Goal: Transaction & Acquisition: Obtain resource

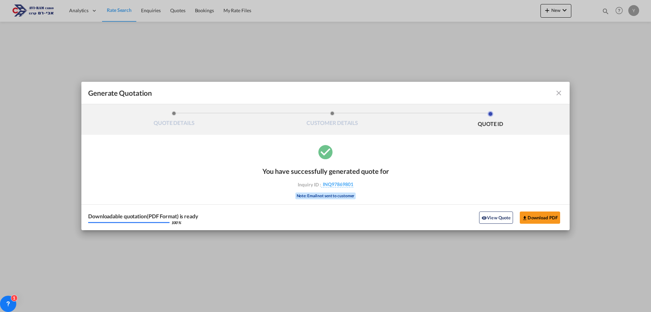
click at [559, 95] on md-icon "icon-close fg-AAA8AD cursor m-0" at bounding box center [559, 93] width 8 height 8
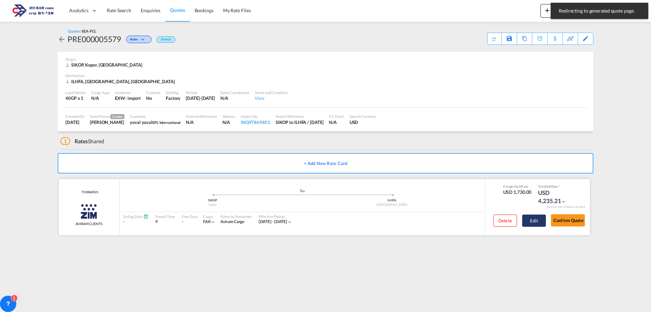
click at [532, 224] on button "Edit" at bounding box center [534, 220] width 24 height 12
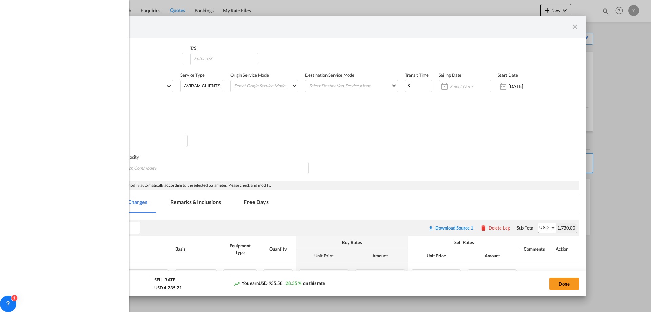
select select "per container"
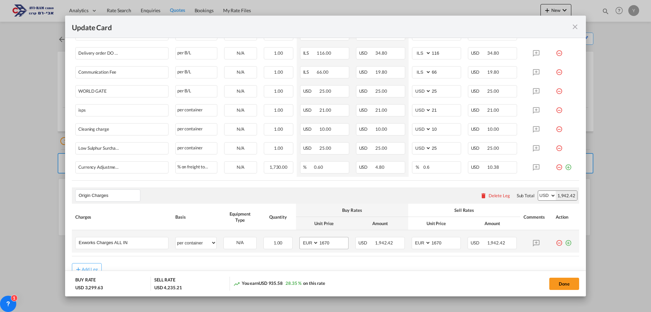
scroll to position [367, 0]
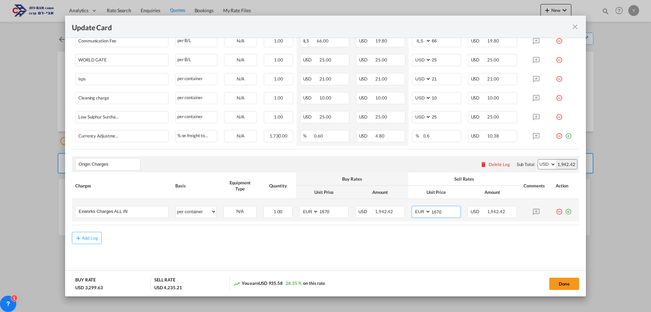
drag, startPoint x: 439, startPoint y: 212, endPoint x: 428, endPoint y: 213, distance: 11.2
click at [431, 213] on input "1670" at bounding box center [446, 211] width 30 height 10
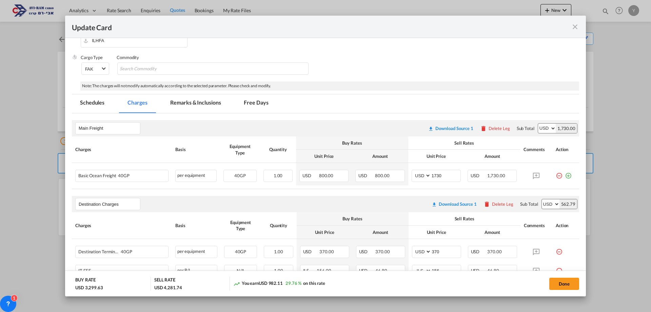
scroll to position [96, 0]
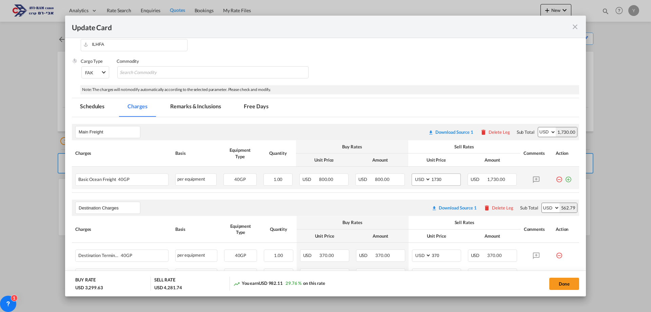
type input "1710"
drag, startPoint x: 440, startPoint y: 180, endPoint x: 427, endPoint y: 180, distance: 13.2
click at [431, 180] on md-input-container "1730" at bounding box center [446, 180] width 30 height 12
type input "1830"
click at [564, 286] on button "Done" at bounding box center [564, 283] width 30 height 12
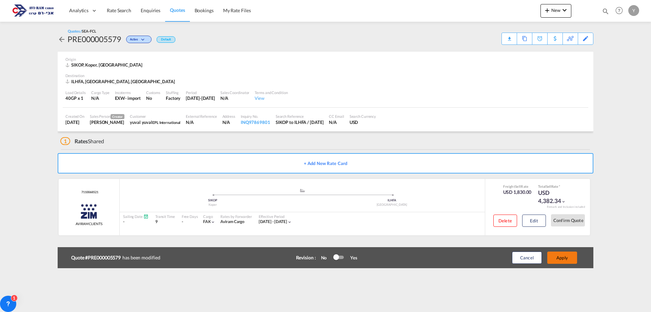
click at [568, 251] on button "Apply" at bounding box center [562, 257] width 30 height 12
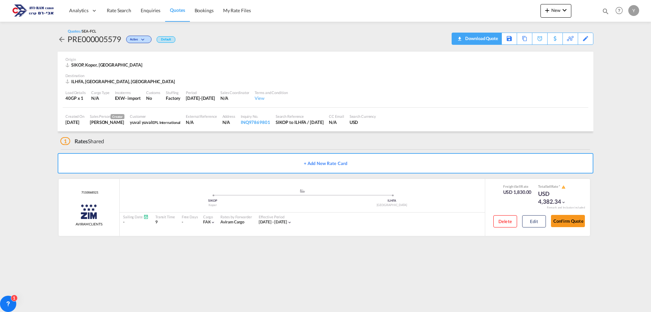
click at [493, 40] on div "Download Quote" at bounding box center [481, 38] width 35 height 11
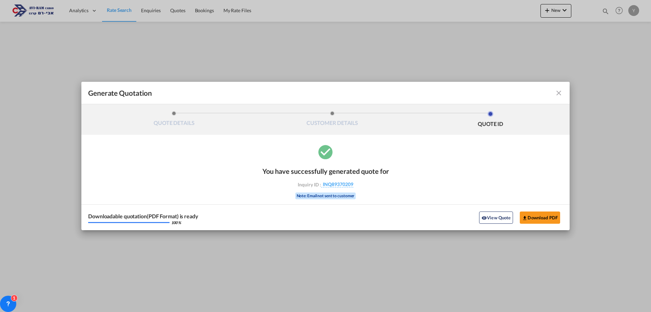
click at [560, 93] on md-icon "icon-close fg-AAA8AD cursor m-0" at bounding box center [559, 93] width 8 height 8
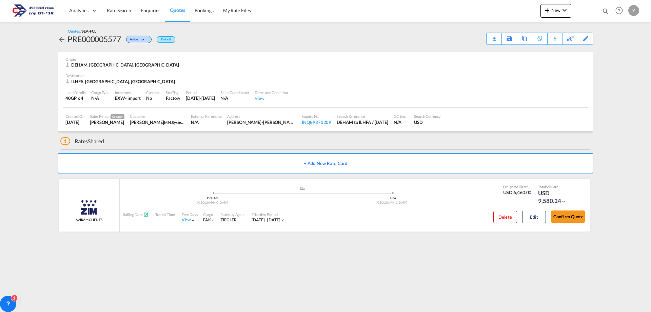
click at [204, 233] on card-list-result "ZIM AVIRAM CLIENTS added by you .a{fill:#aaa8ad;} .a{fill:#aaa8ad;} DEHAM Hambu…" at bounding box center [326, 207] width 536 height 56
